Goal: Navigation & Orientation: Find specific page/section

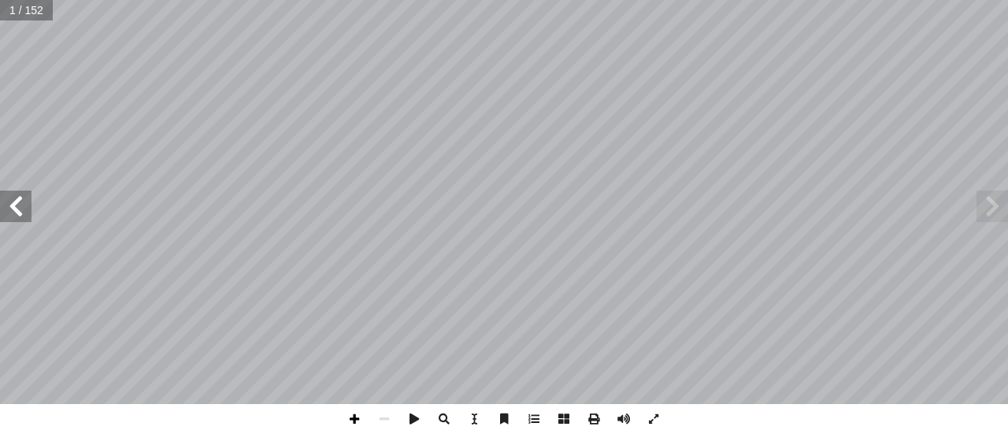
click at [355, 426] on span at bounding box center [354, 419] width 30 height 30
click at [651, 429] on span at bounding box center [654, 419] width 30 height 30
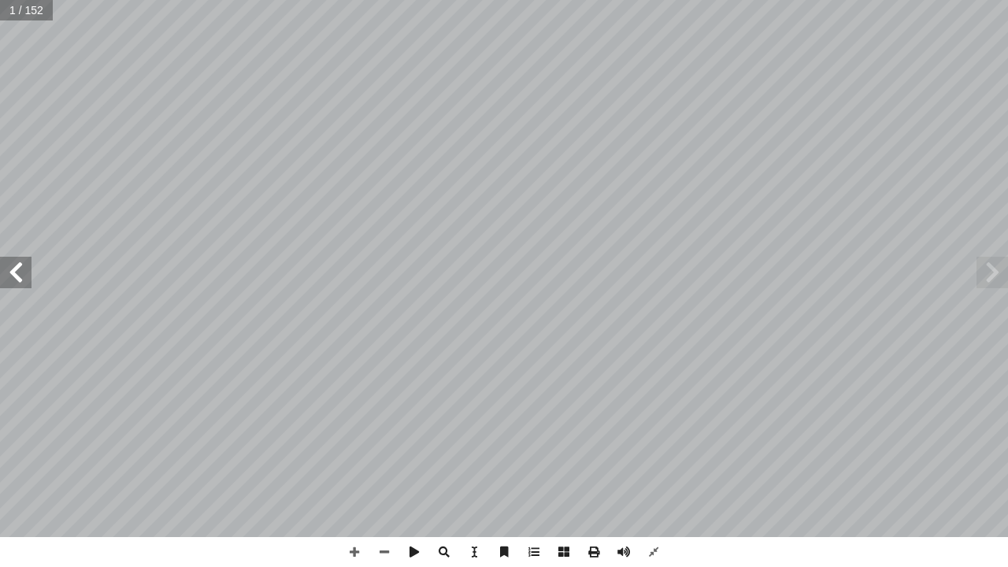
click at [24, 265] on span at bounding box center [16, 273] width 32 height 32
click at [389, 433] on span at bounding box center [384, 552] width 30 height 30
click at [9, 274] on span at bounding box center [16, 273] width 32 height 32
click at [14, 273] on span at bounding box center [16, 273] width 32 height 32
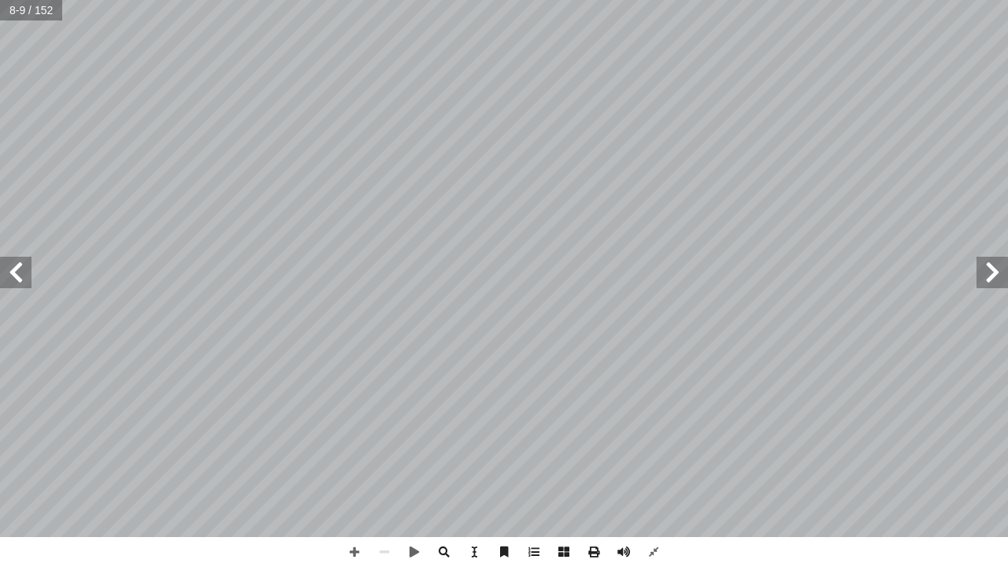
click at [14, 273] on span at bounding box center [16, 273] width 32 height 32
click at [20, 277] on span at bounding box center [16, 273] width 32 height 32
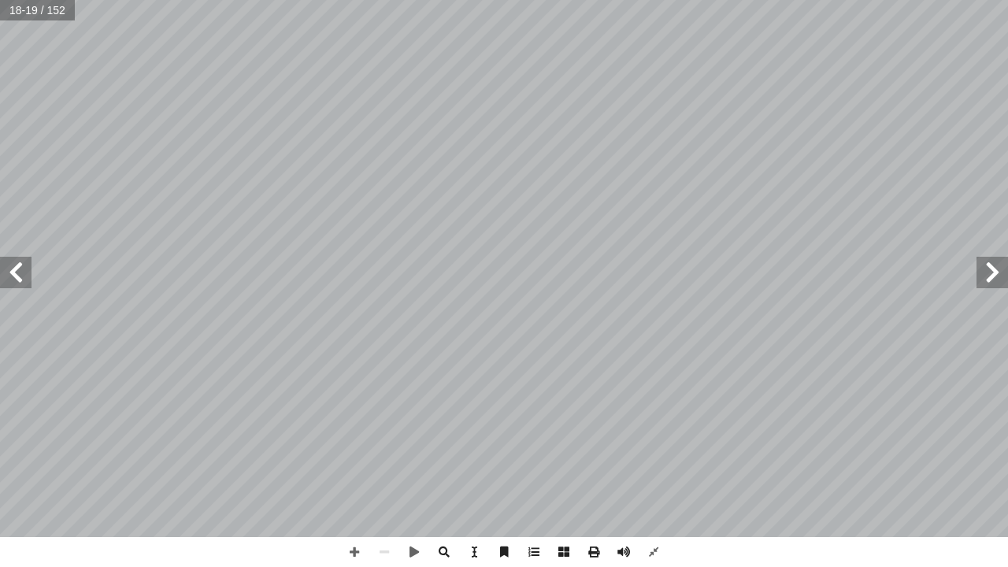
click at [20, 277] on span at bounding box center [16, 273] width 32 height 32
click at [25, 273] on span at bounding box center [16, 273] width 32 height 32
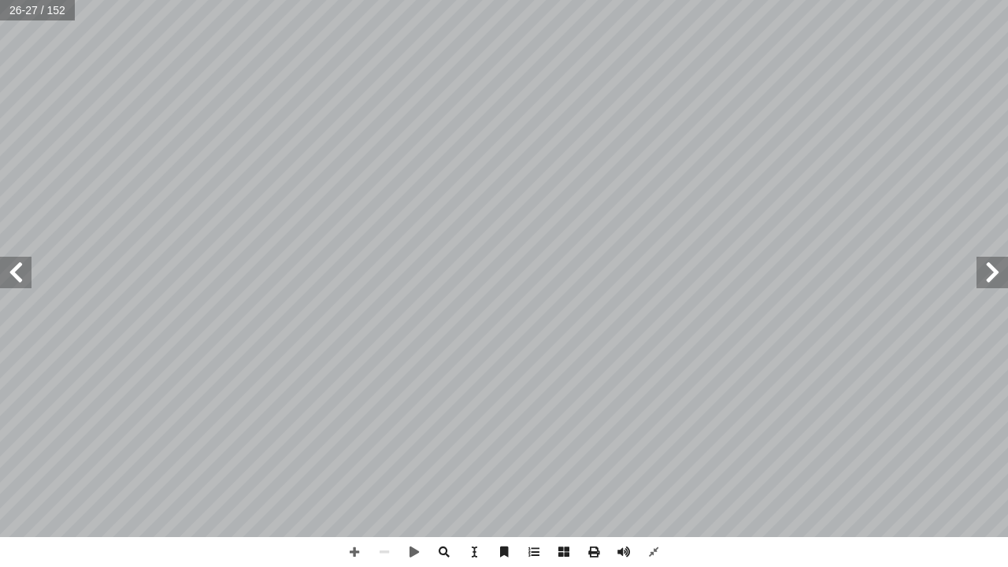
click at [25, 273] on span at bounding box center [16, 273] width 32 height 32
click at [24, 273] on span at bounding box center [16, 273] width 32 height 32
click at [653, 433] on span at bounding box center [654, 552] width 30 height 30
